Goal: Information Seeking & Learning: Learn about a topic

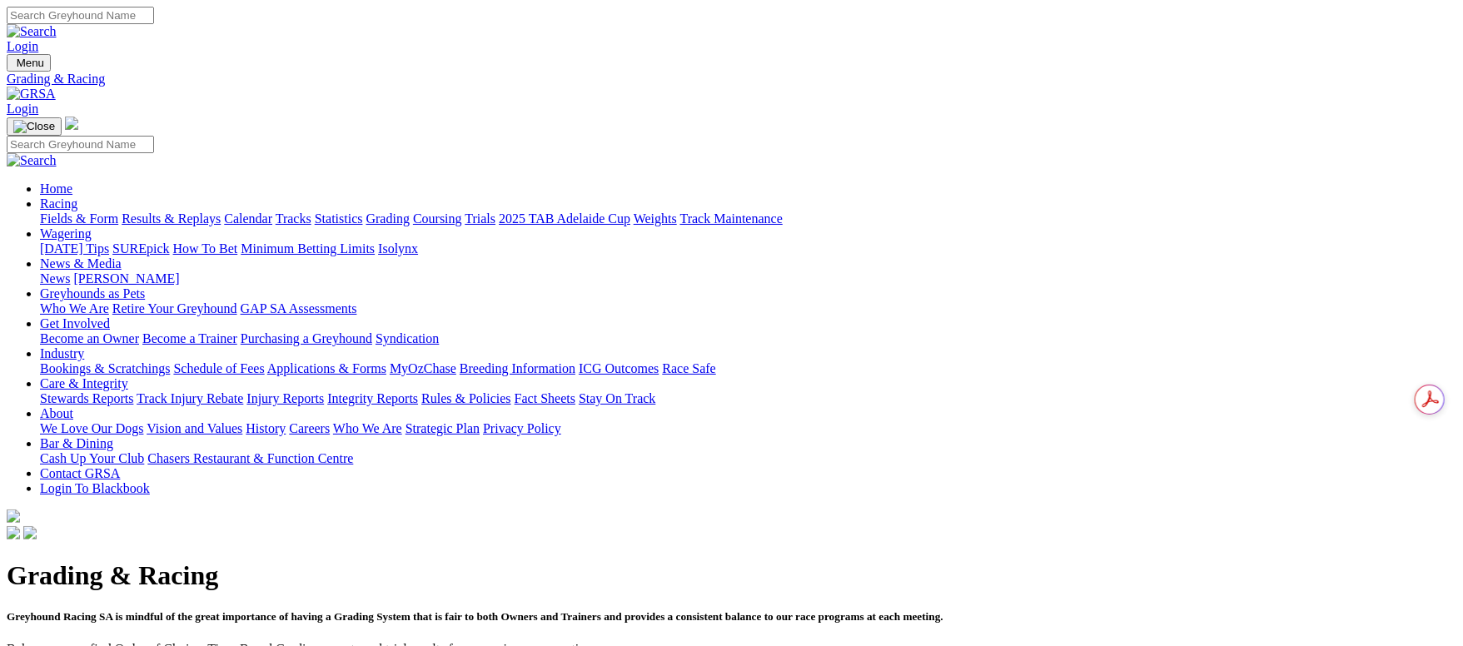
click at [118, 212] on link "Fields & Form" at bounding box center [79, 219] width 78 height 14
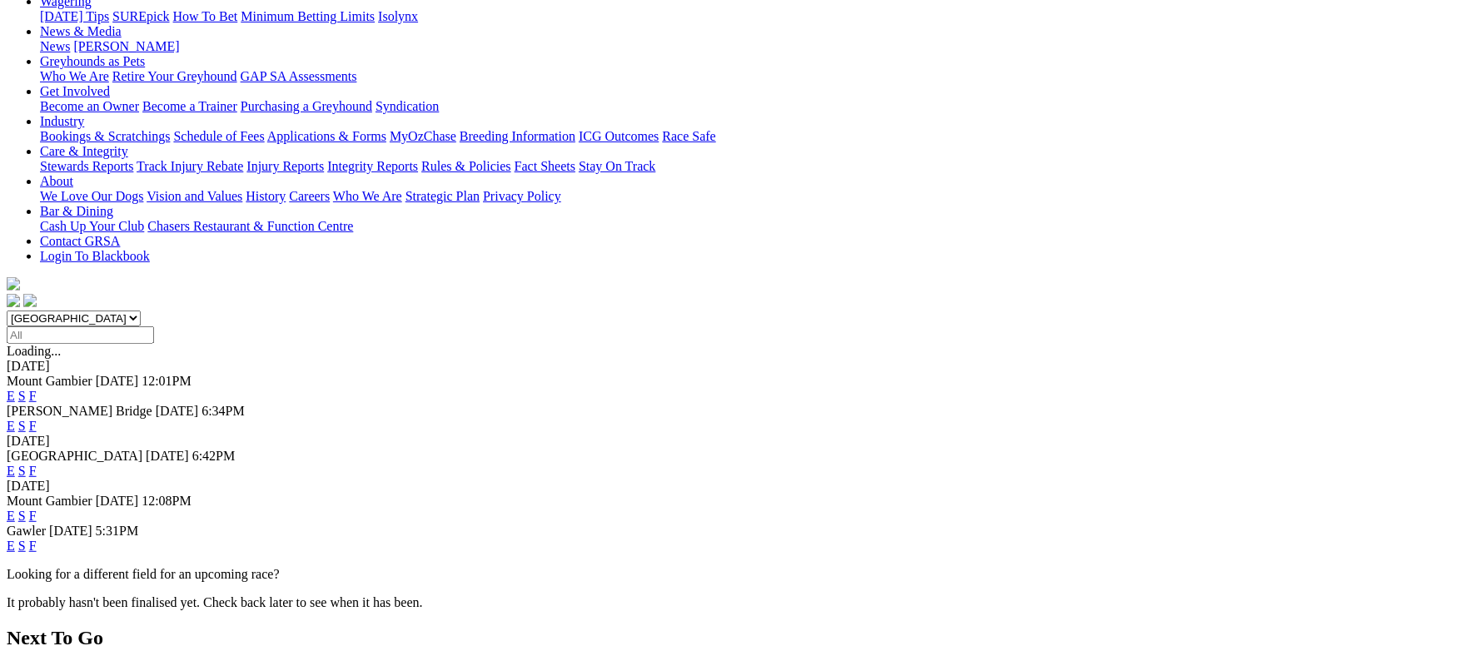
scroll to position [125, 0]
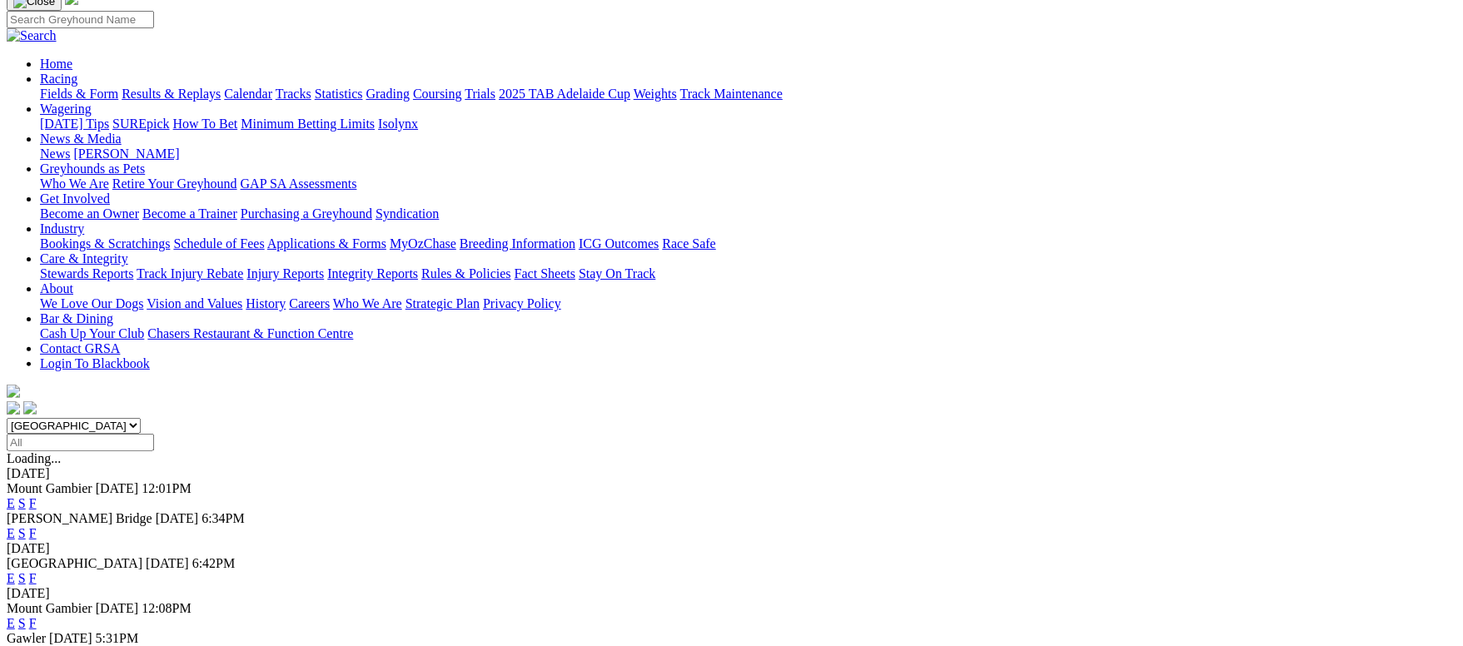
click at [37, 526] on link "F" at bounding box center [32, 533] width 7 height 14
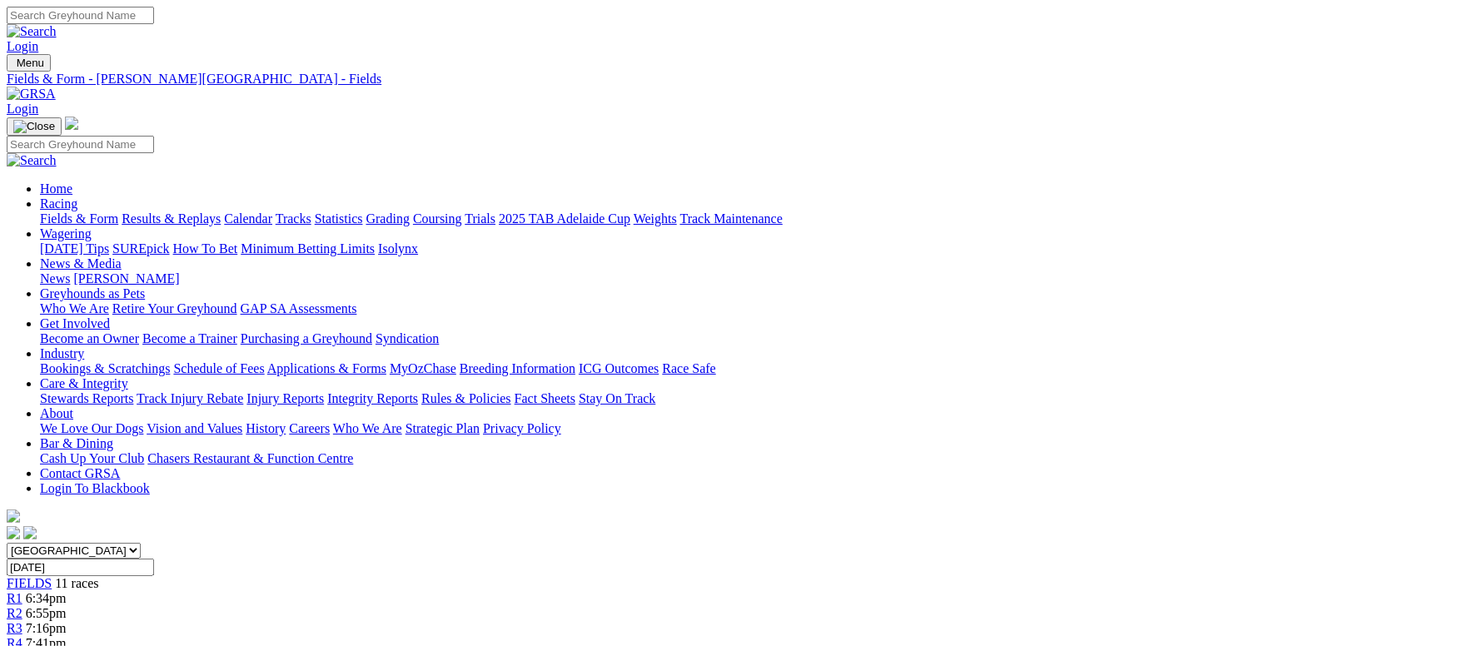
click at [272, 212] on link "Calendar" at bounding box center [248, 219] width 48 height 14
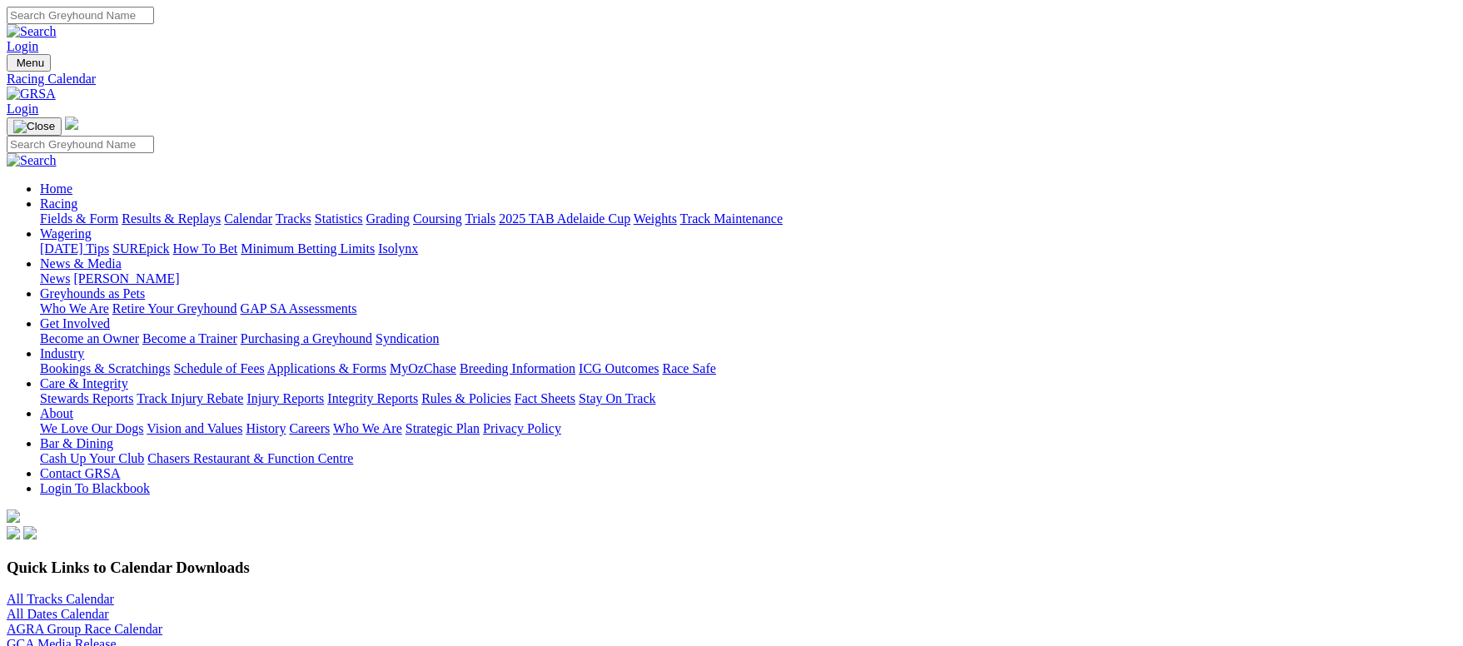
scroll to position [374, 0]
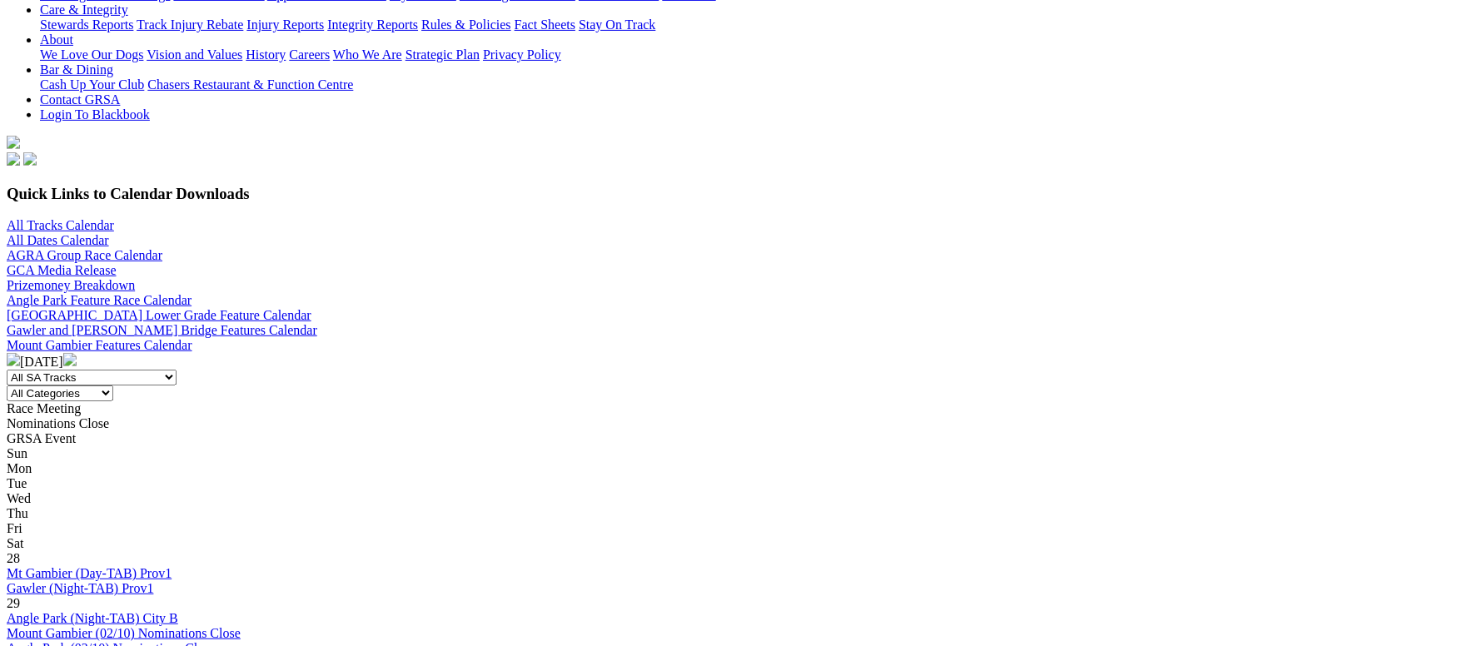
click at [77, 353] on img at bounding box center [69, 359] width 13 height 13
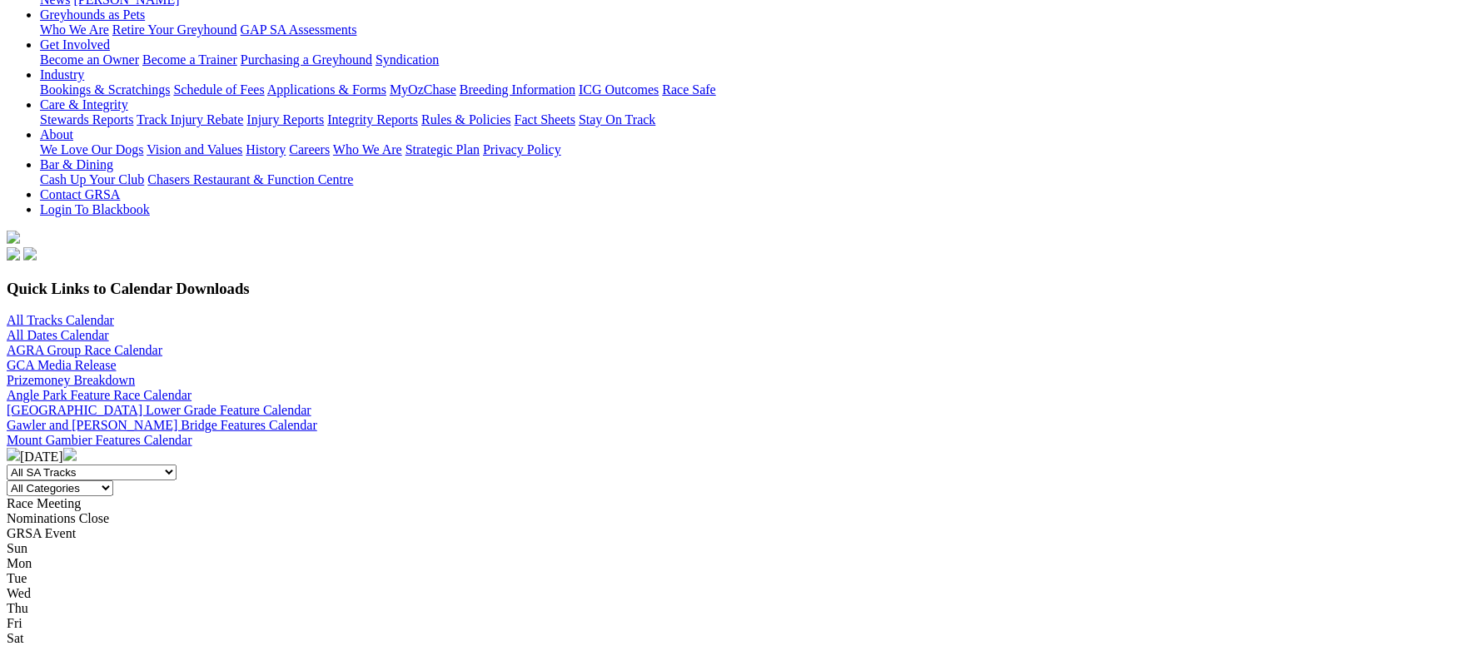
scroll to position [250, 0]
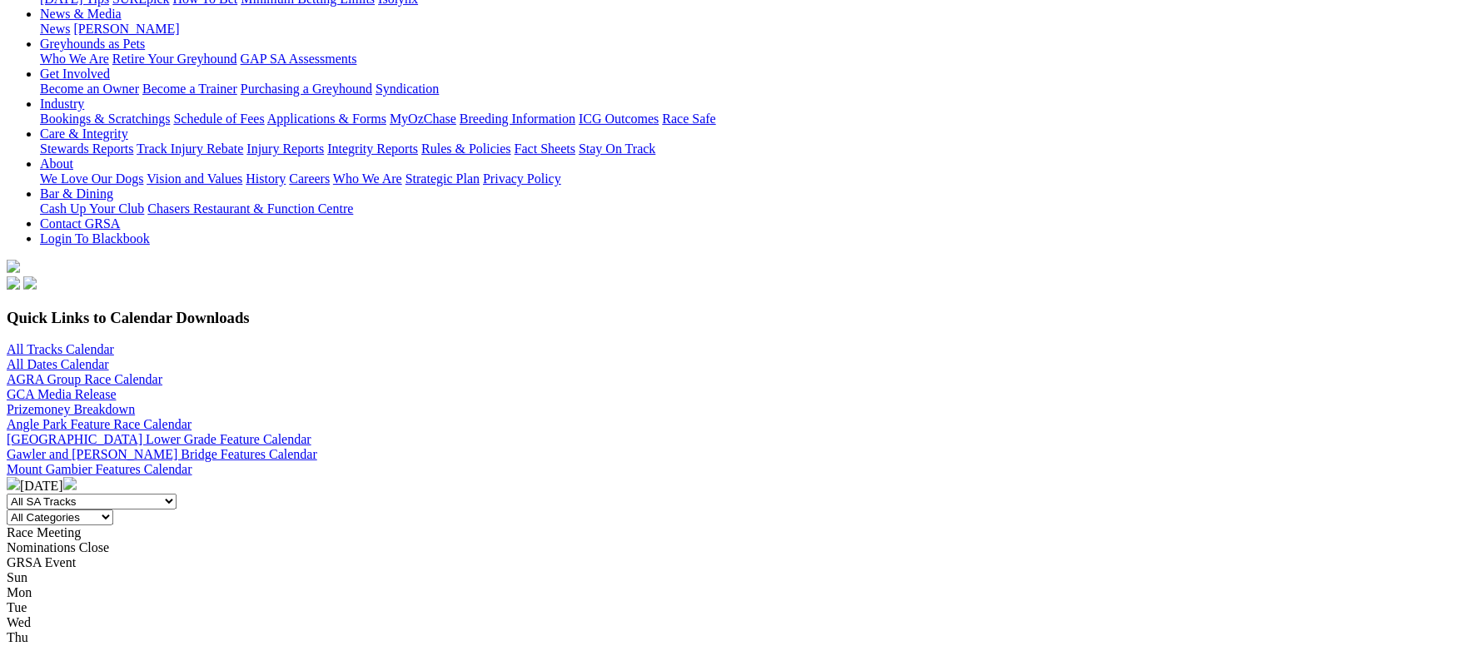
click at [20, 477] on img at bounding box center [13, 483] width 13 height 13
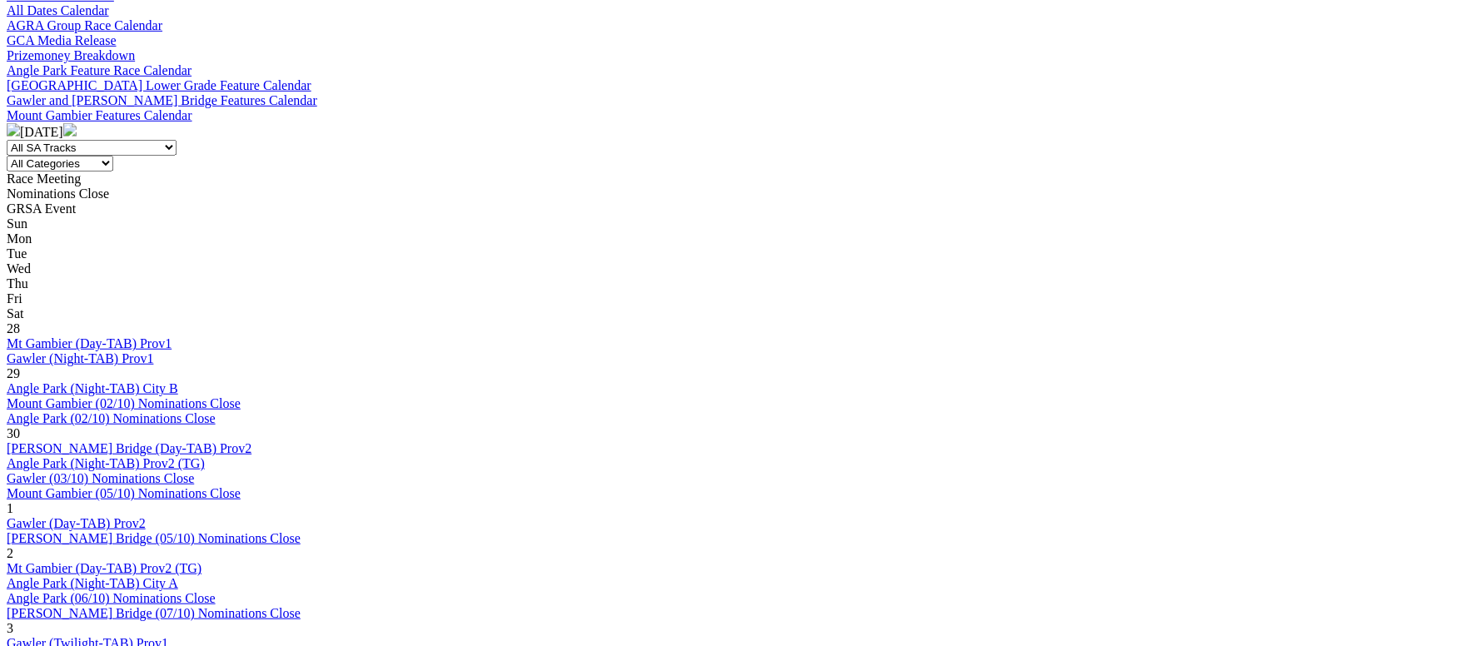
scroll to position [749, 0]
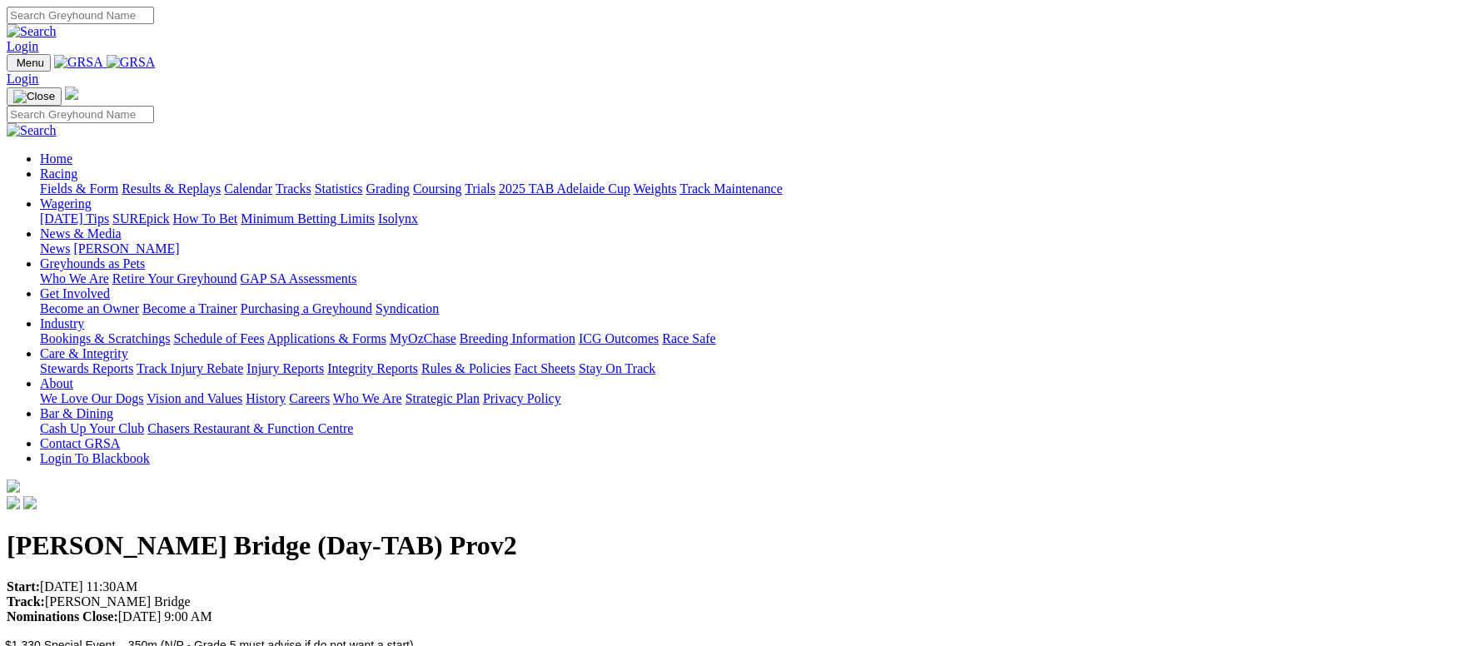
click at [77, 167] on link "Racing" at bounding box center [58, 174] width 37 height 14
click at [221, 182] on link "Results & Replays" at bounding box center [171, 189] width 99 height 14
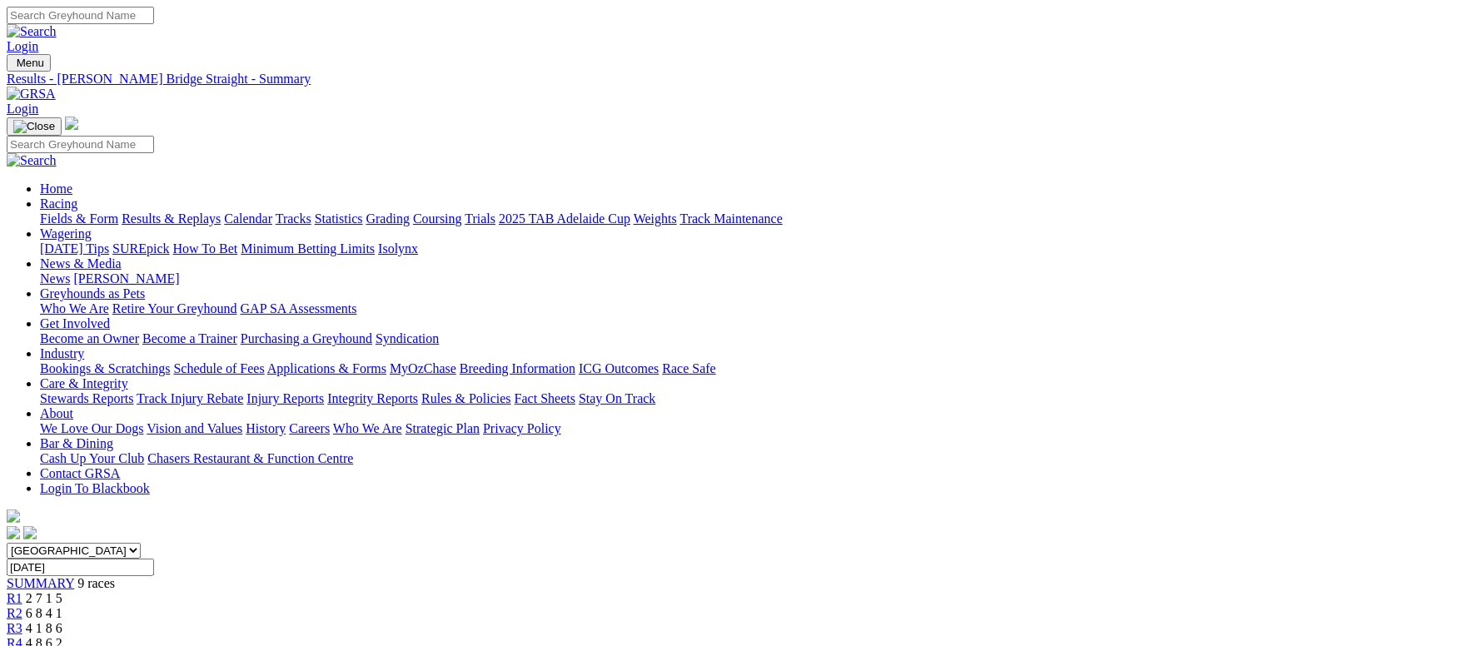
click at [154, 559] on input "Tuesday, 7 Oct 2025" at bounding box center [80, 567] width 147 height 17
type input "Tuesday, 30 Sep 2025"
click at [118, 212] on link "Fields & Form" at bounding box center [79, 219] width 78 height 14
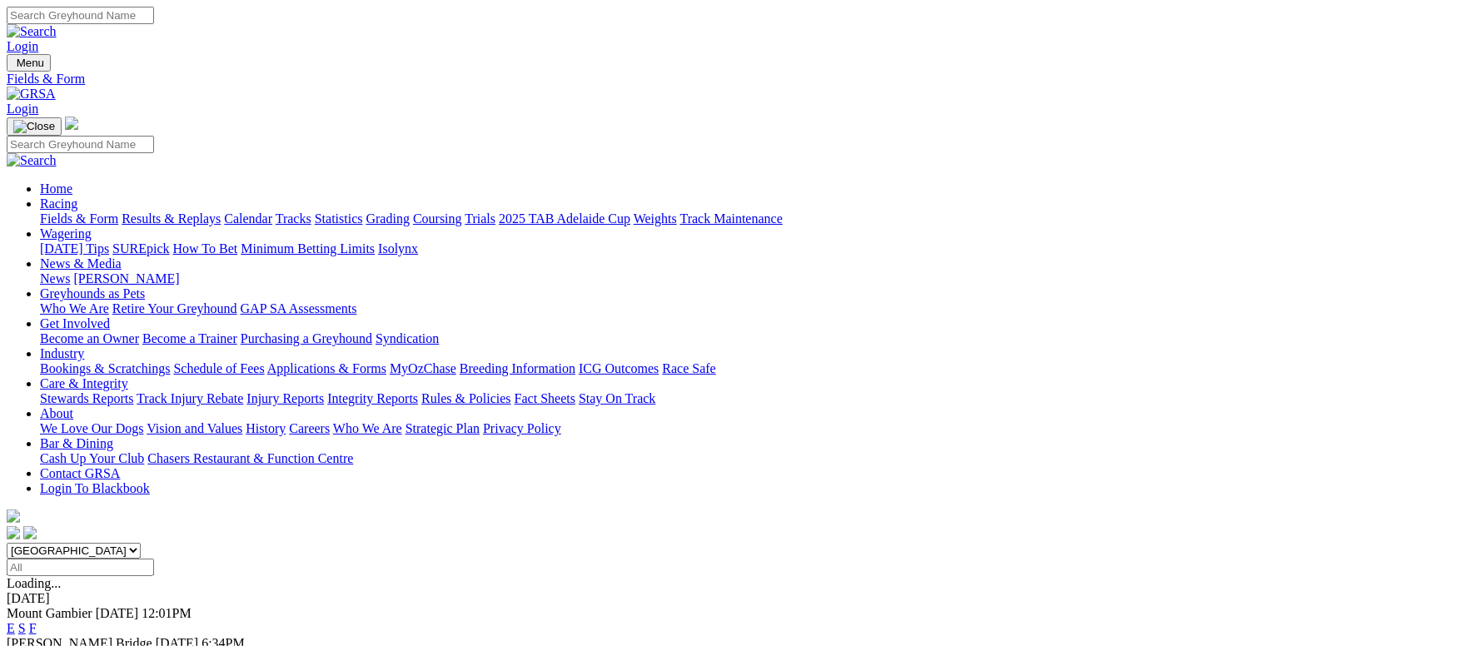
click at [37, 645] on link "F" at bounding box center [32, 658] width 7 height 14
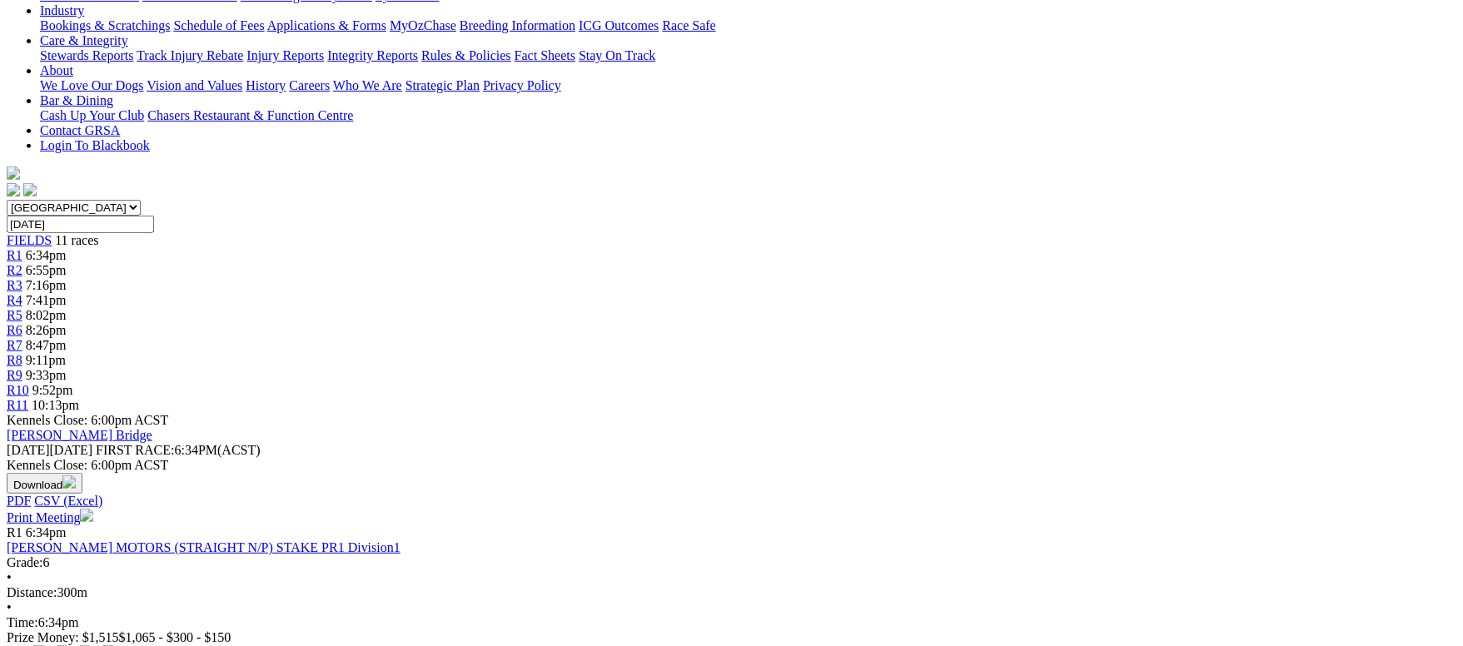
scroll to position [500, 0]
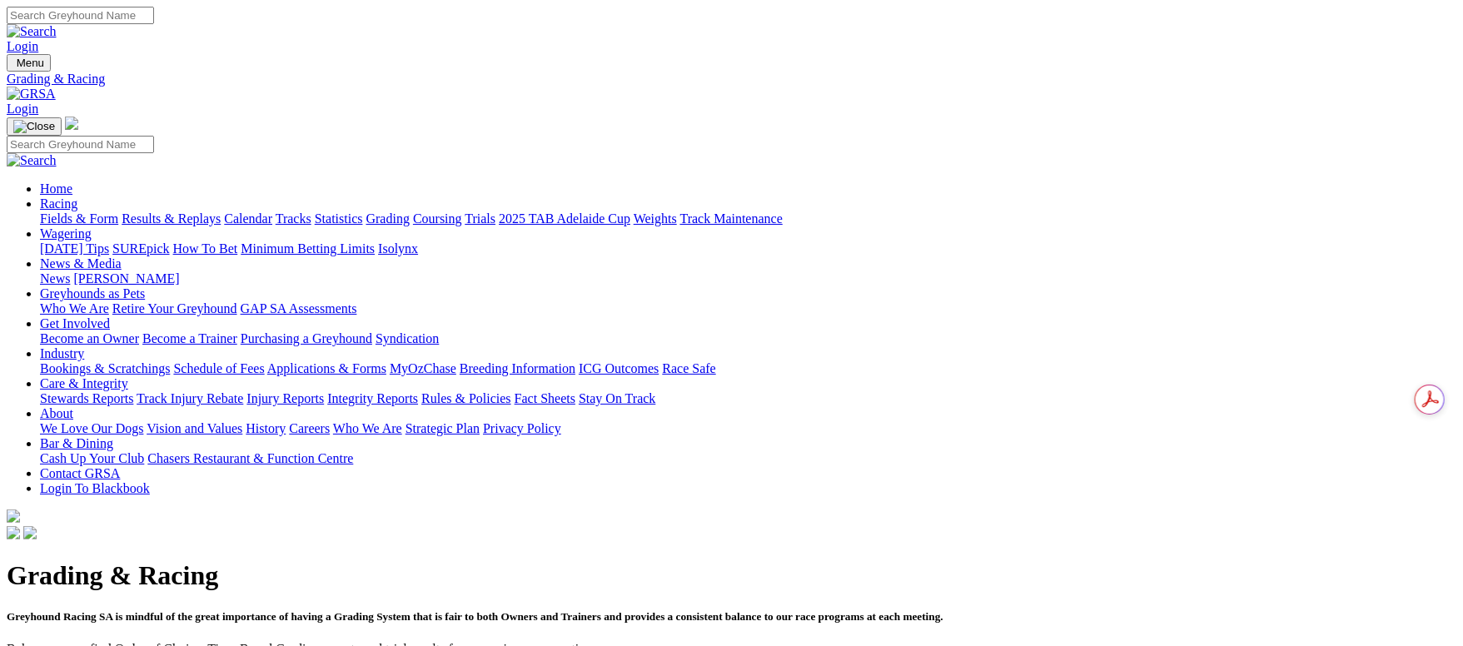
drag, startPoint x: 404, startPoint y: 119, endPoint x: 538, endPoint y: 27, distance: 162.8
click at [272, 212] on link "Calendar" at bounding box center [248, 219] width 48 height 14
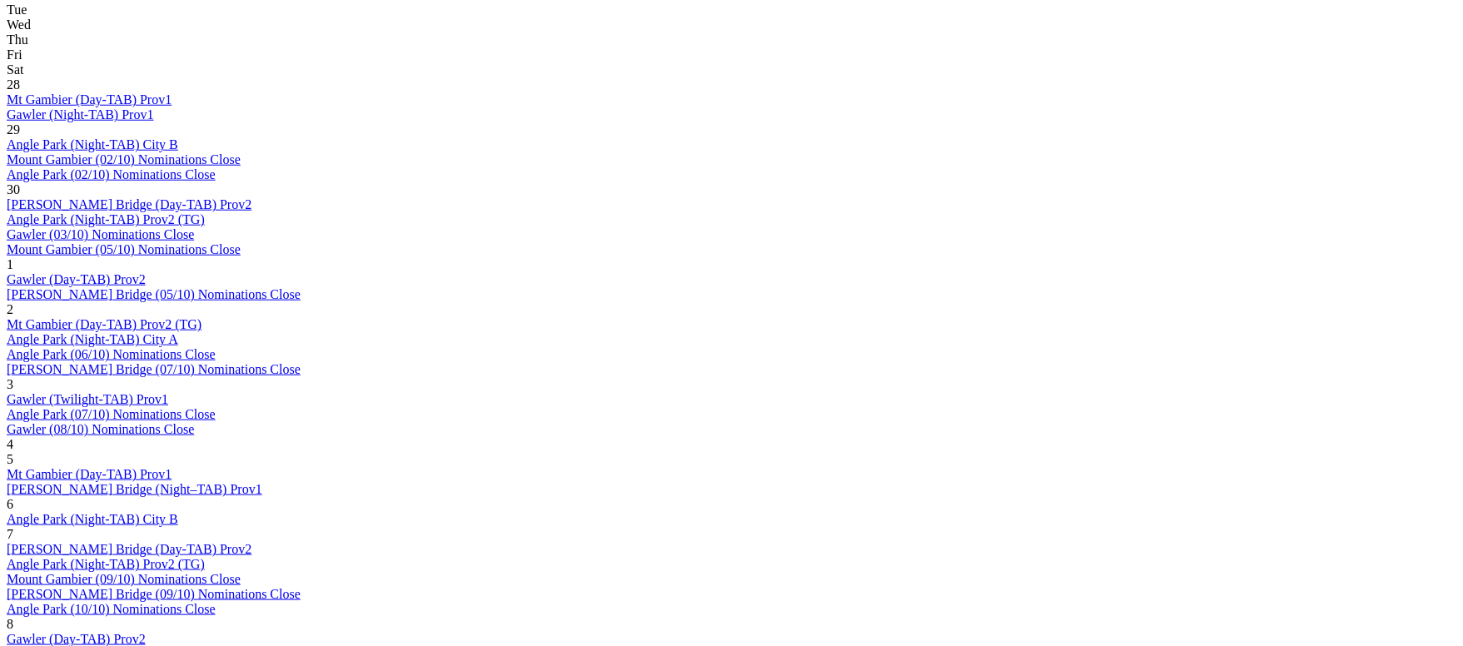
scroll to position [874, 0]
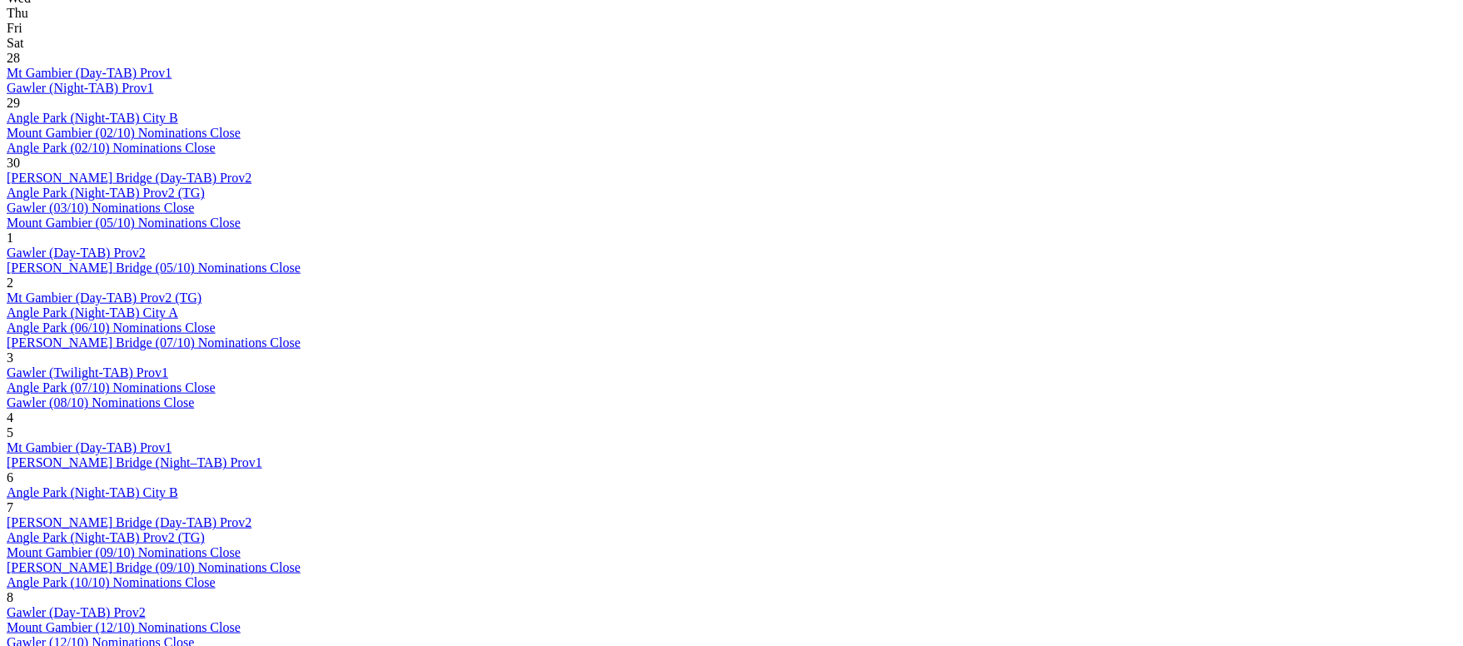
drag, startPoint x: 569, startPoint y: 141, endPoint x: 625, endPoint y: 79, distance: 83.1
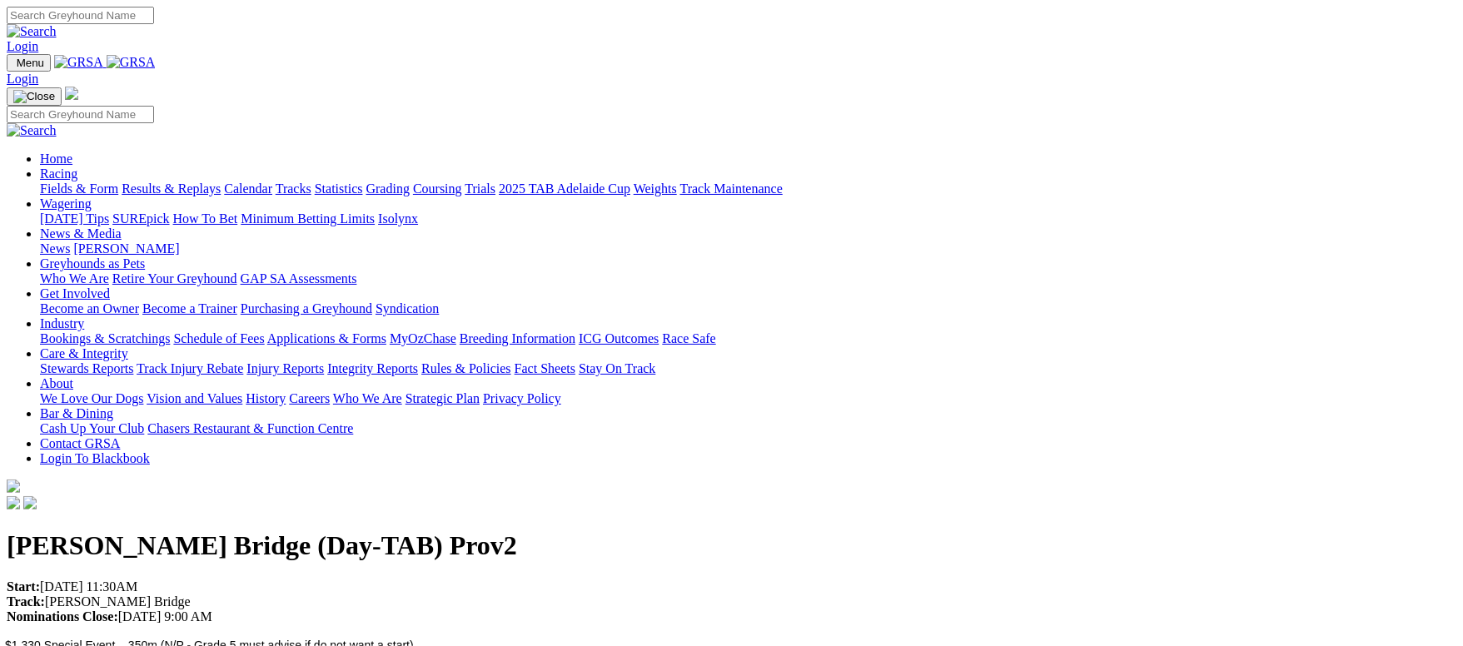
click at [77, 167] on link "Racing" at bounding box center [58, 174] width 37 height 14
click at [118, 182] on link "Fields & Form" at bounding box center [79, 189] width 78 height 14
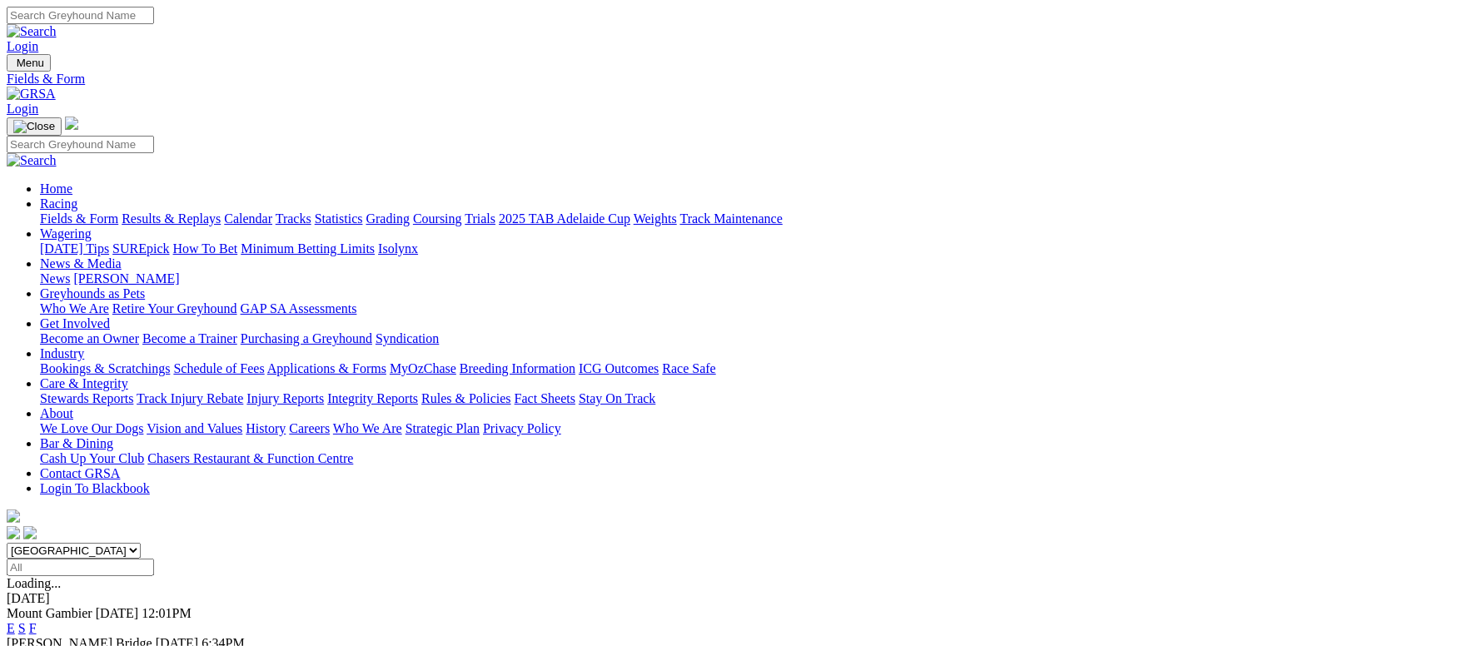
click at [272, 212] on link "Calendar" at bounding box center [248, 219] width 48 height 14
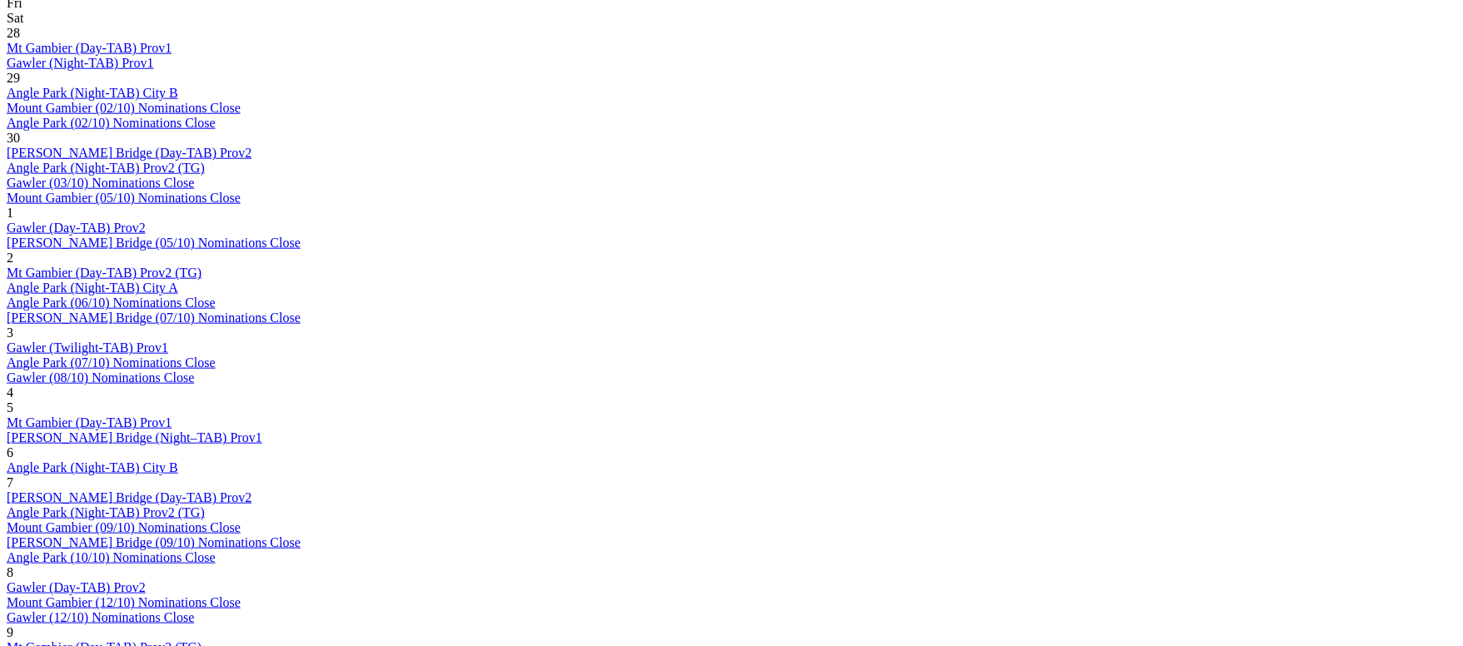
scroll to position [999, 0]
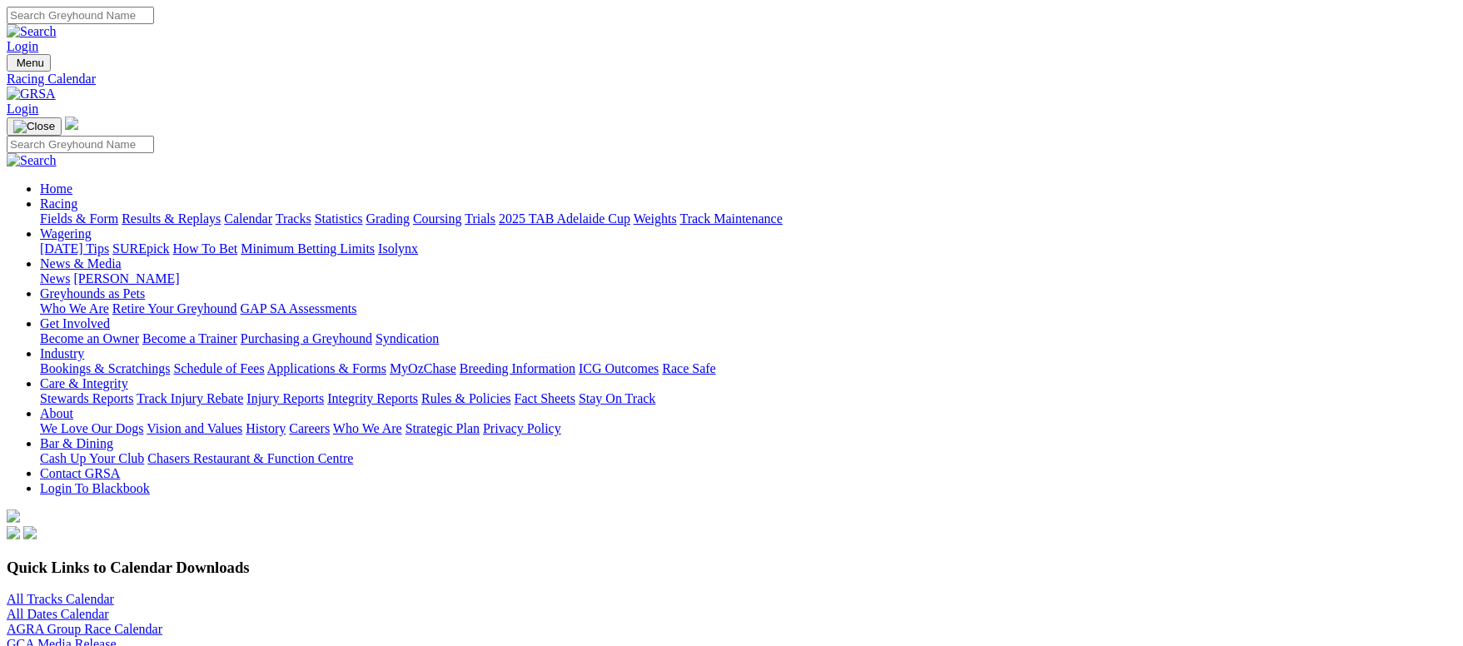
click at [410, 212] on link "Grading" at bounding box center [387, 219] width 43 height 14
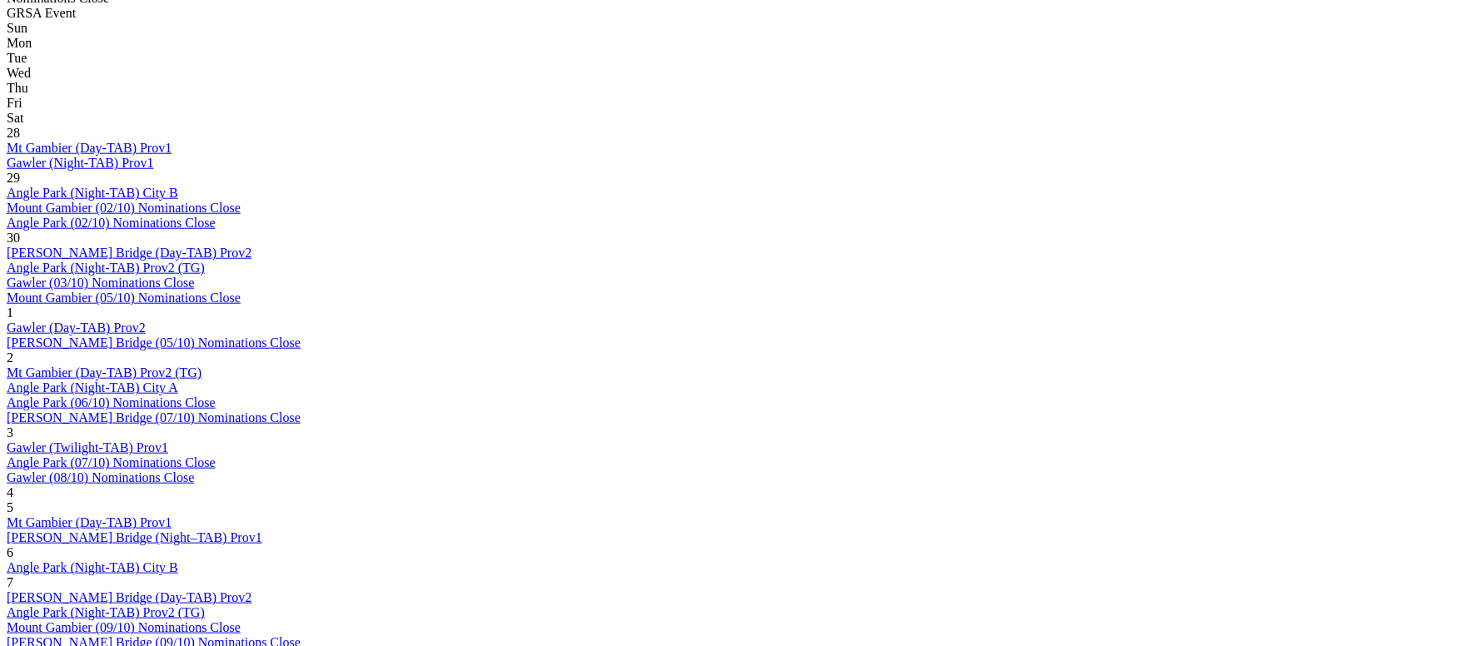
scroll to position [874, 0]
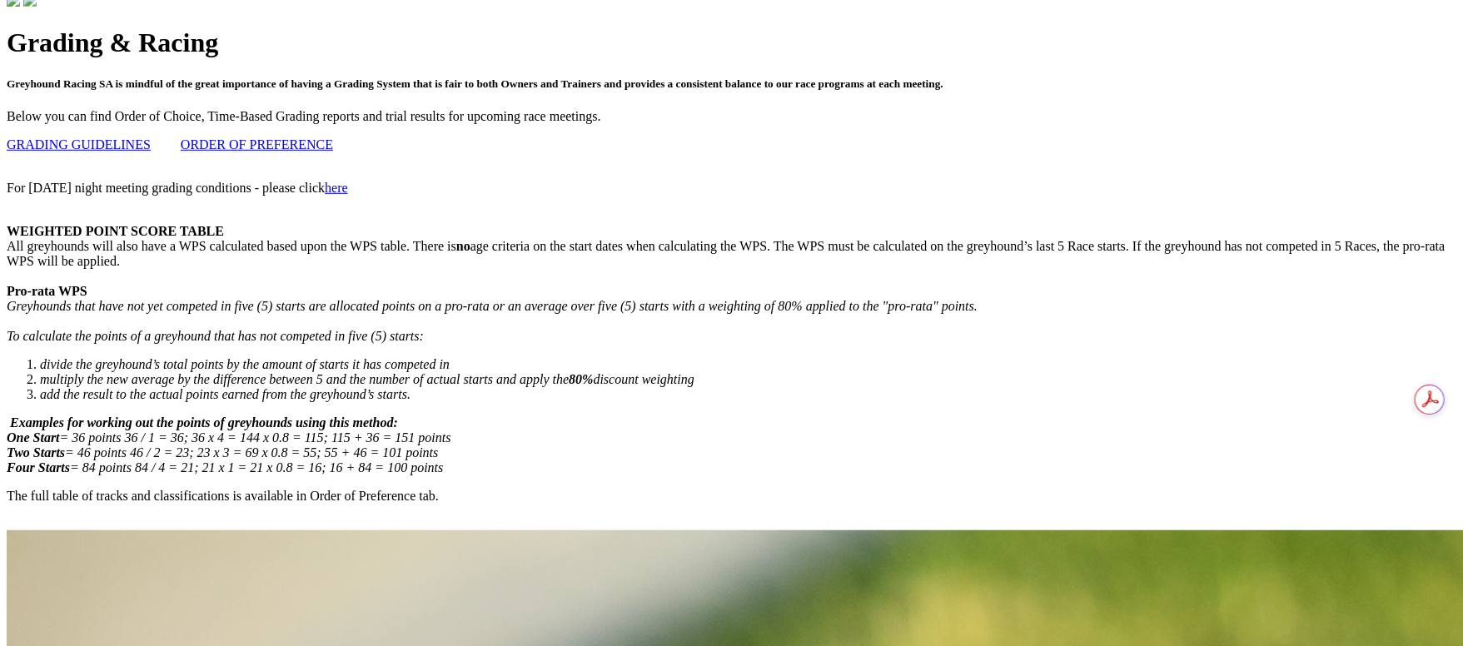
scroll to position [374, 0]
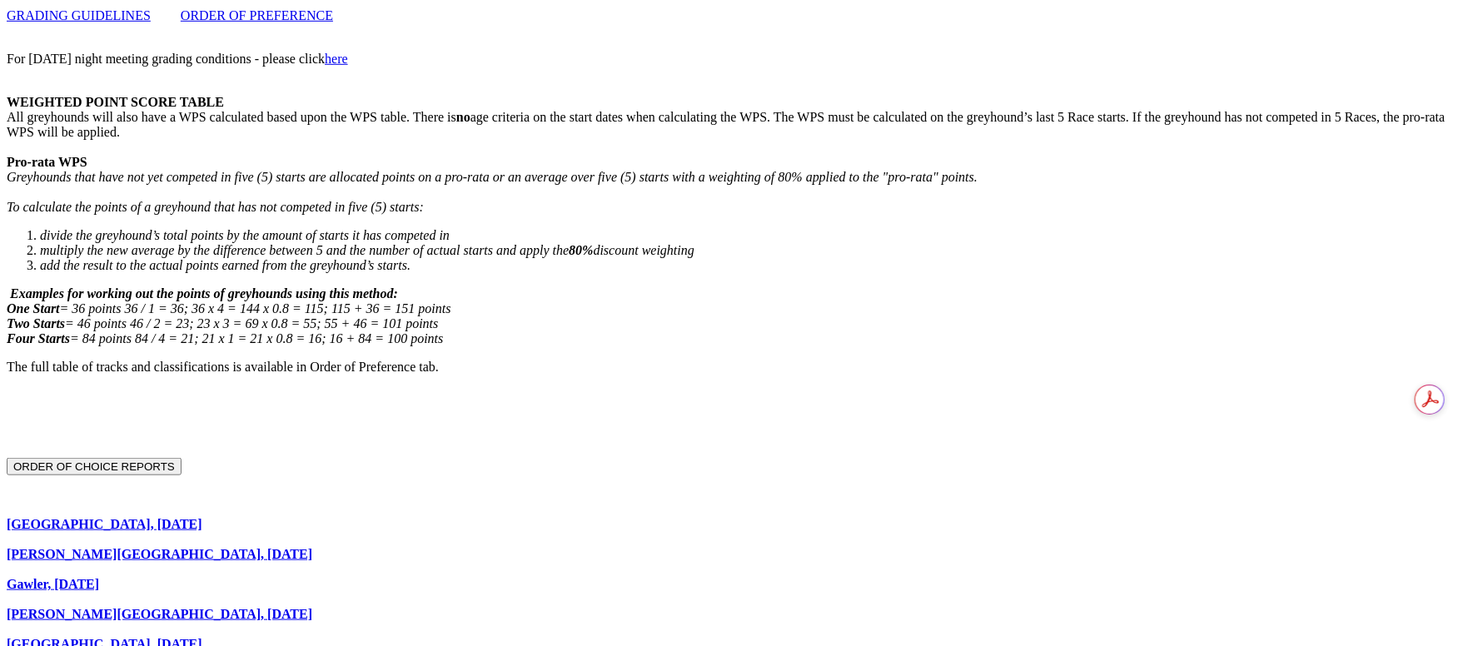
scroll to position [657, 0]
